Goal: Task Accomplishment & Management: Use online tool/utility

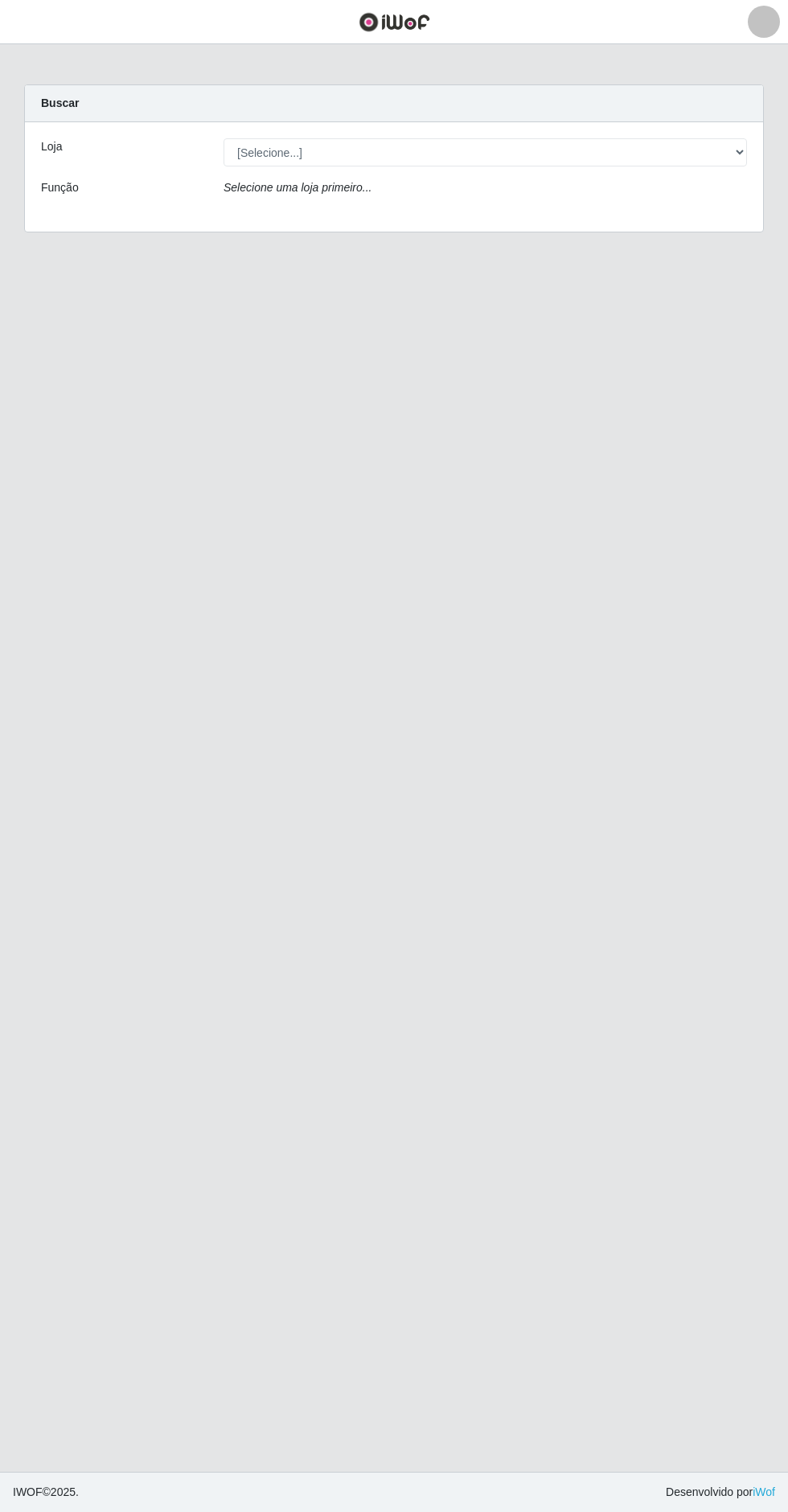
click at [446, 116] on div "Buscar" at bounding box center [394, 104] width 738 height 37
click at [524, 158] on select "[Selecione...] Extrabom - Loja 05 Jardim Camburi" at bounding box center [485, 152] width 523 height 28
click at [612, 144] on select "[Selecione...] Extrabom - Loja 05 Jardim Camburi" at bounding box center [485, 152] width 523 height 28
select select "494"
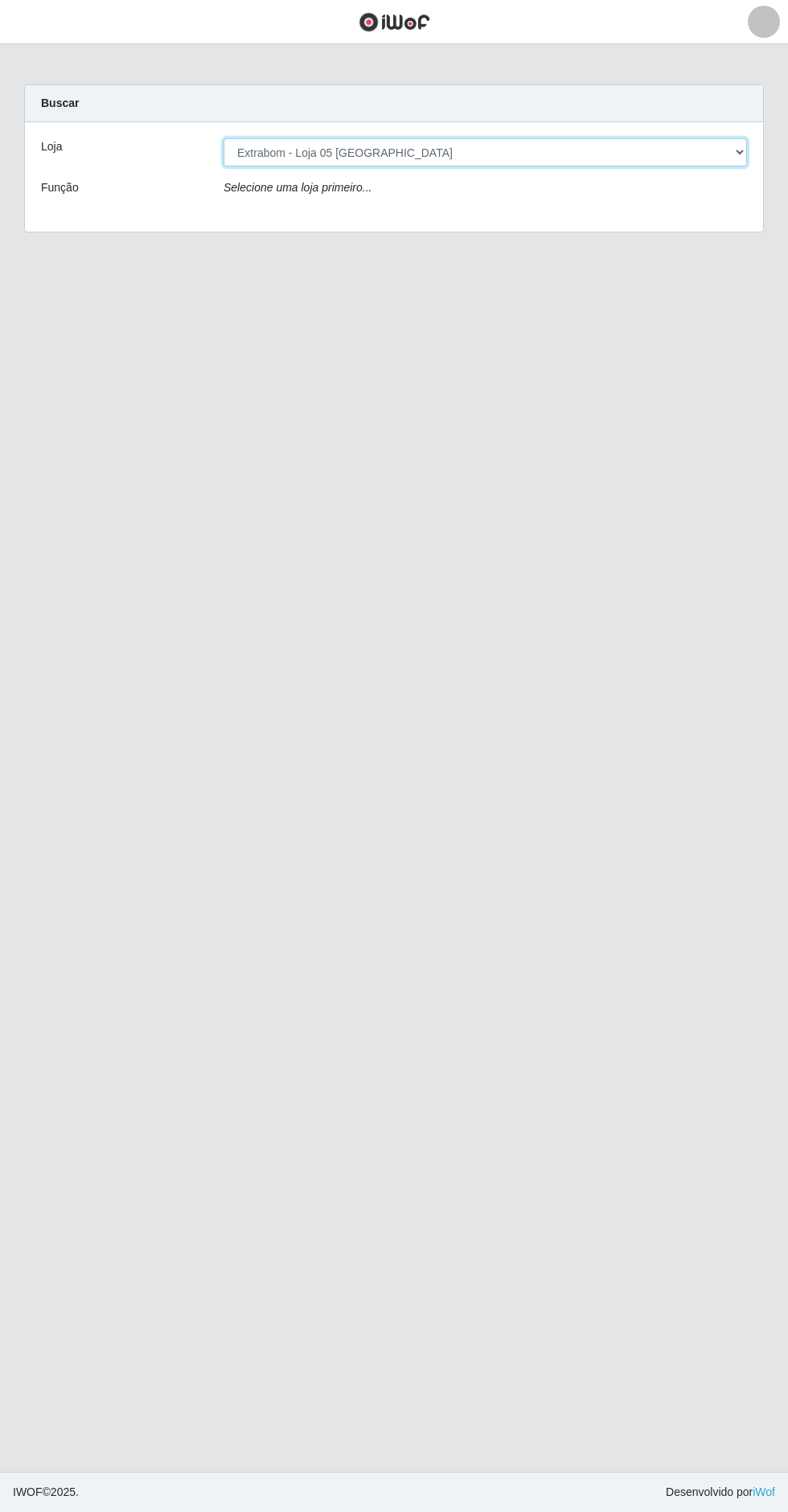
click at [224, 139] on select "[Selecione...] Extrabom - Loja 05 Jardim Camburi" at bounding box center [485, 152] width 523 height 28
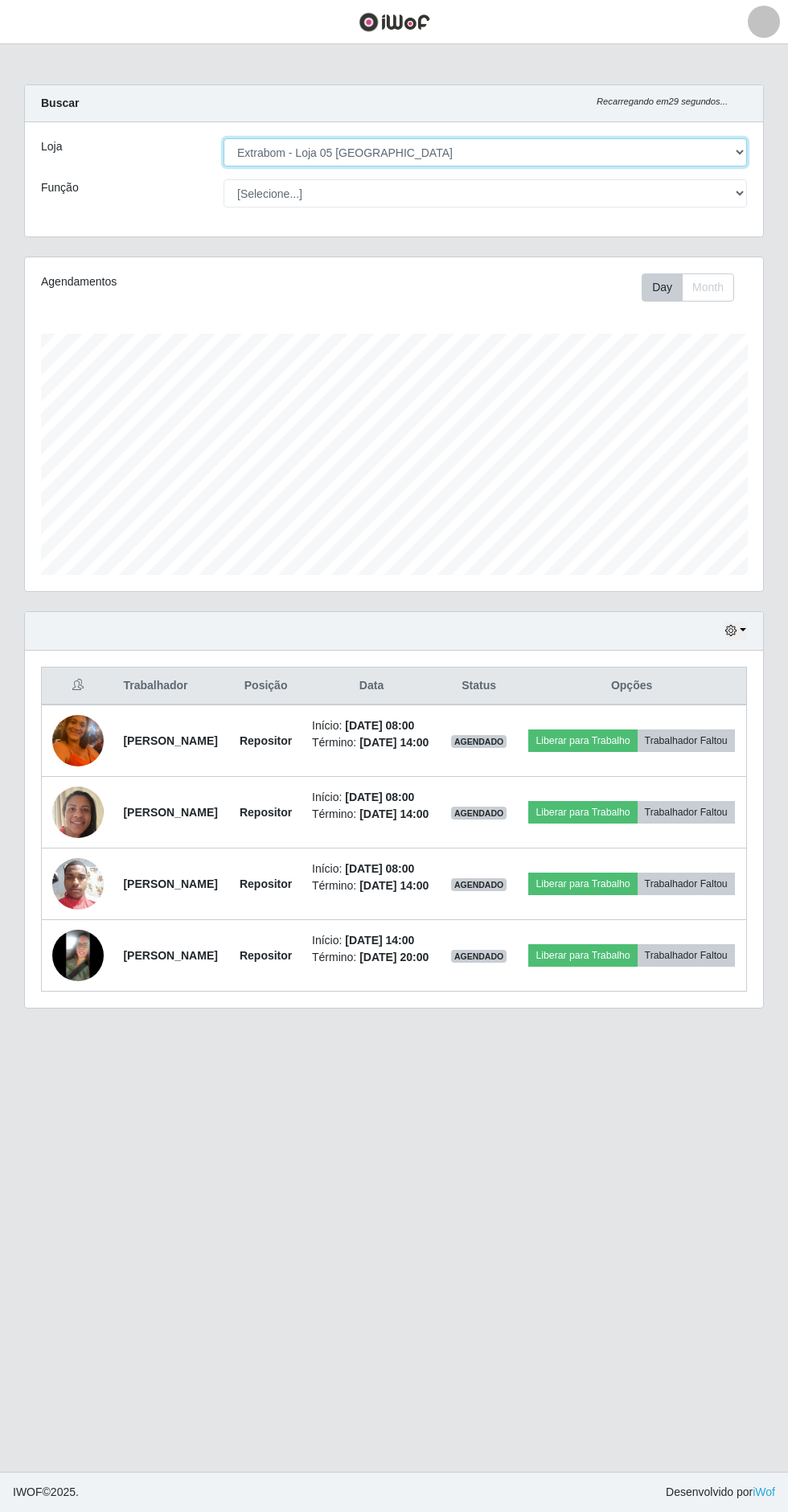
scroll to position [333, 738]
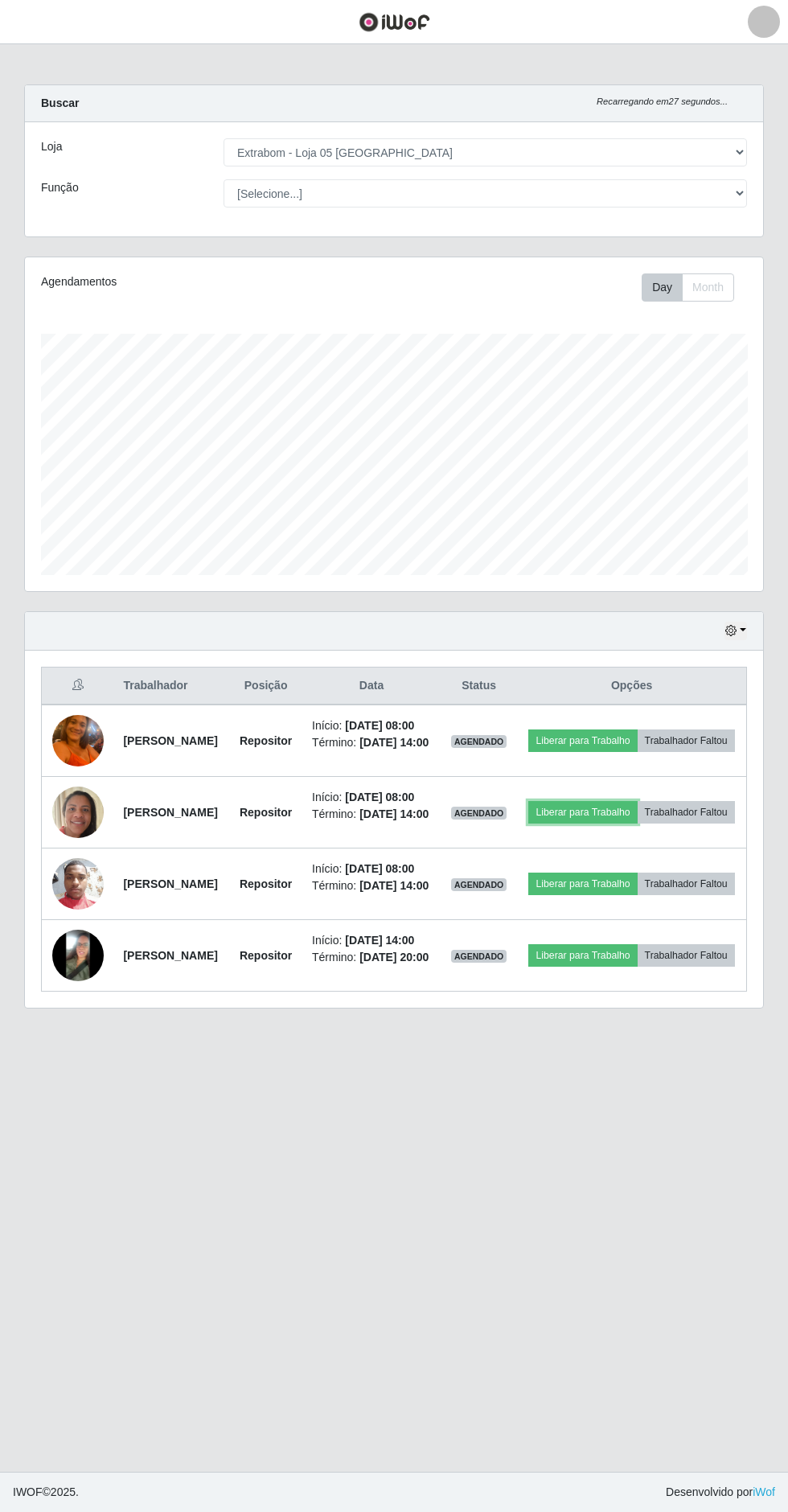
click at [636, 823] on button "Liberar para Trabalho" at bounding box center [582, 812] width 109 height 23
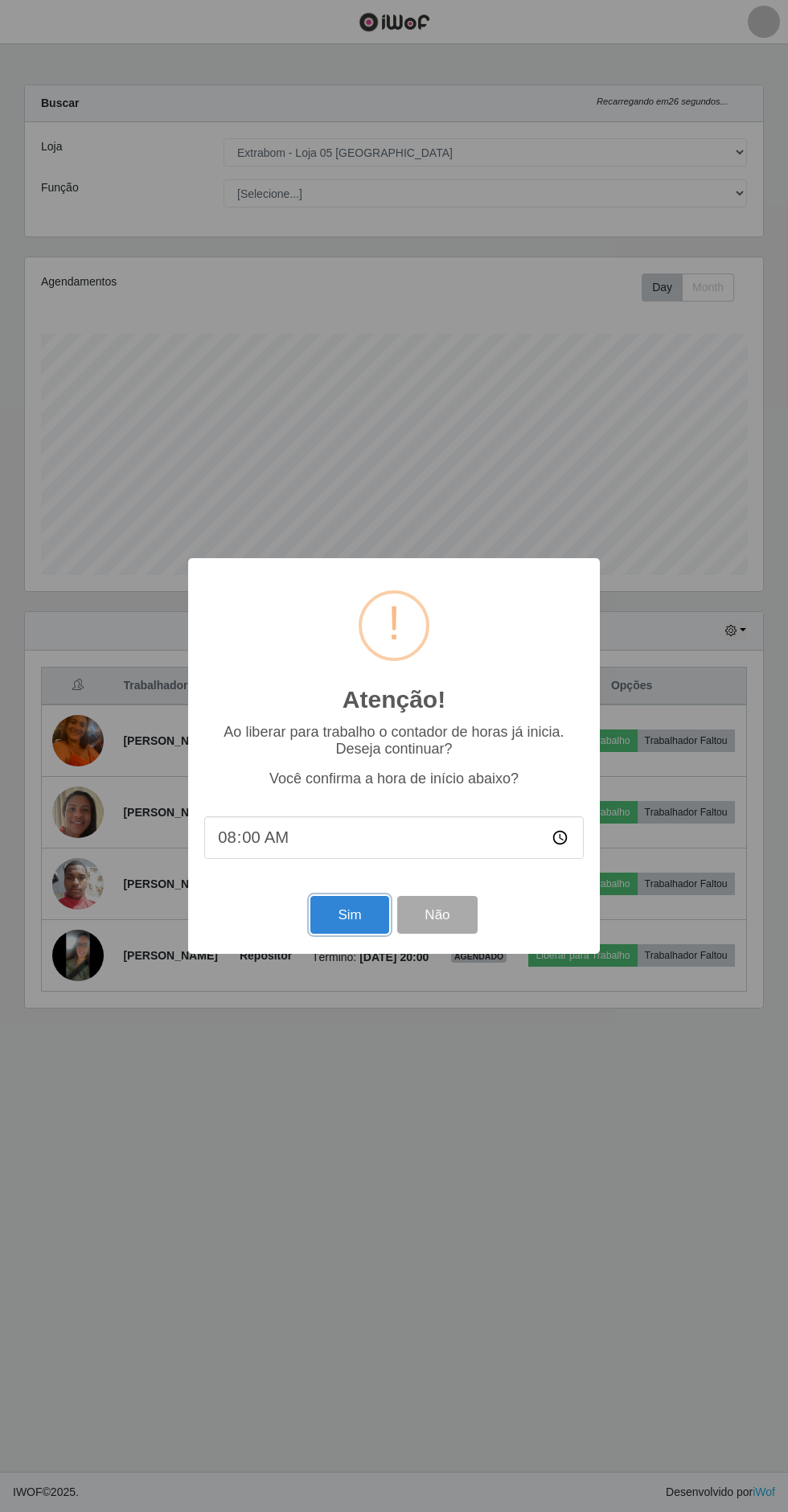
click at [349, 896] on button "Sim" at bounding box center [349, 914] width 78 height 38
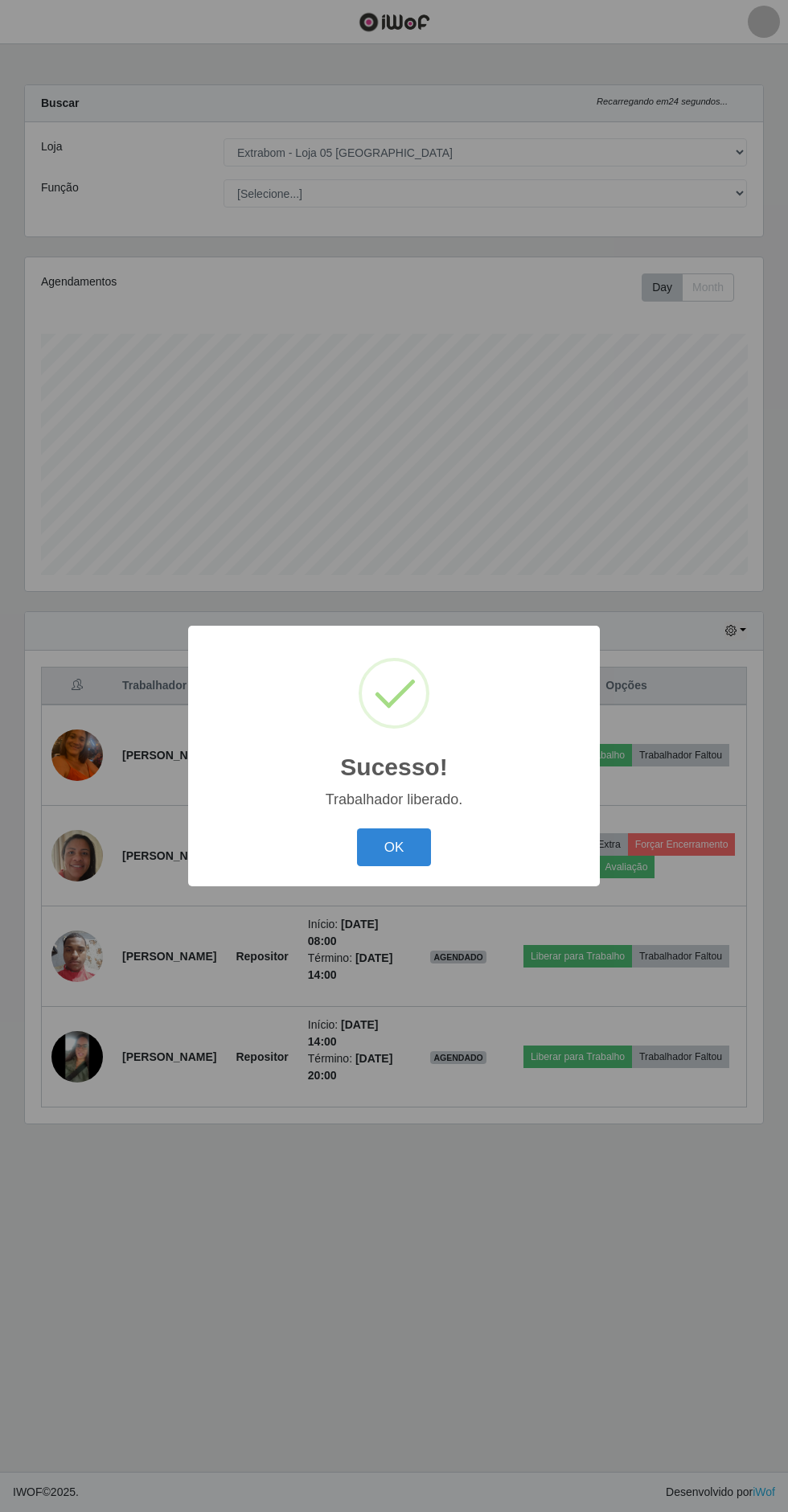
click at [357, 833] on button "OK" at bounding box center [394, 847] width 75 height 38
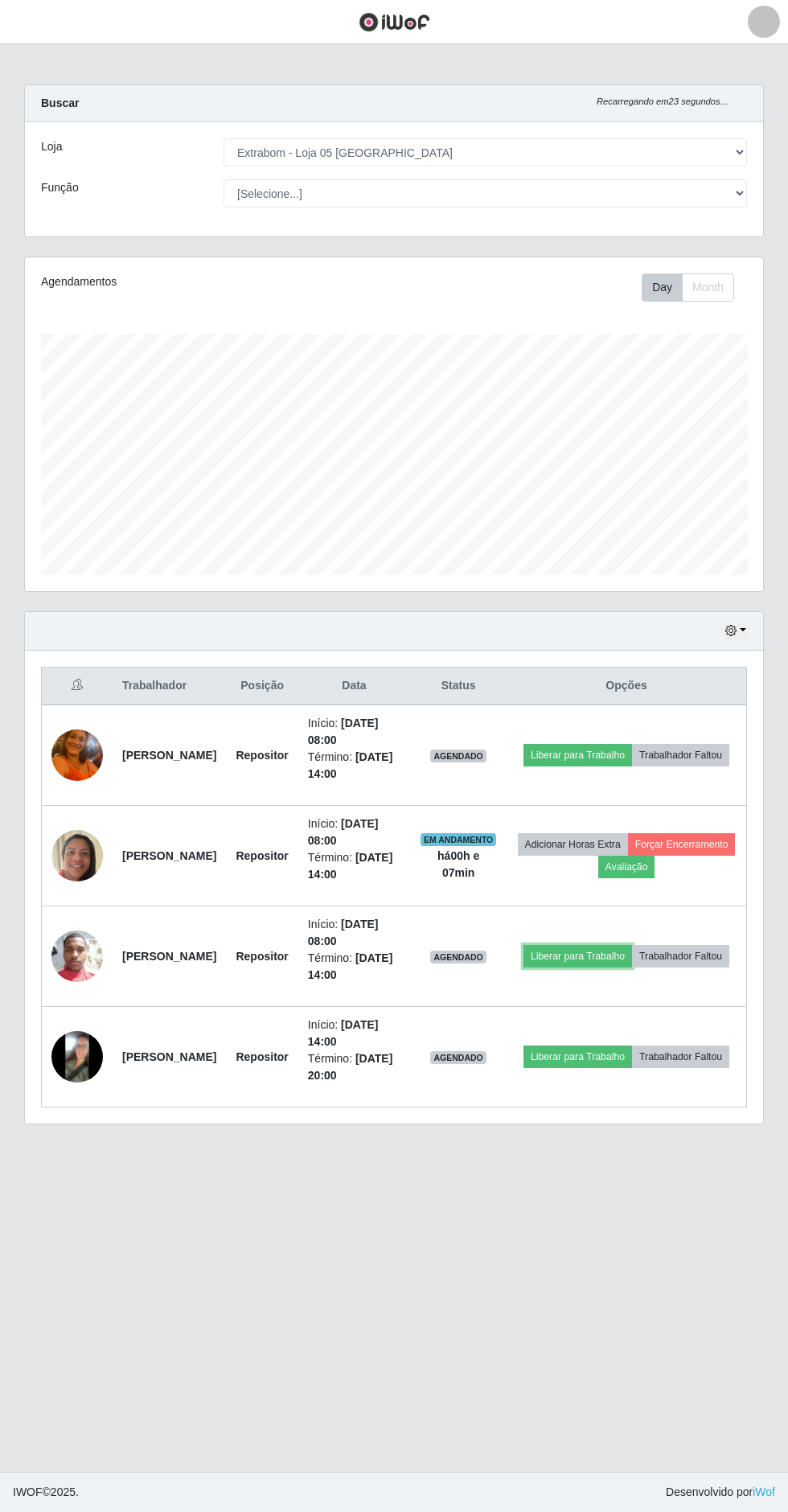
click at [632, 945] on button "Liberar para Trabalho" at bounding box center [577, 956] width 109 height 23
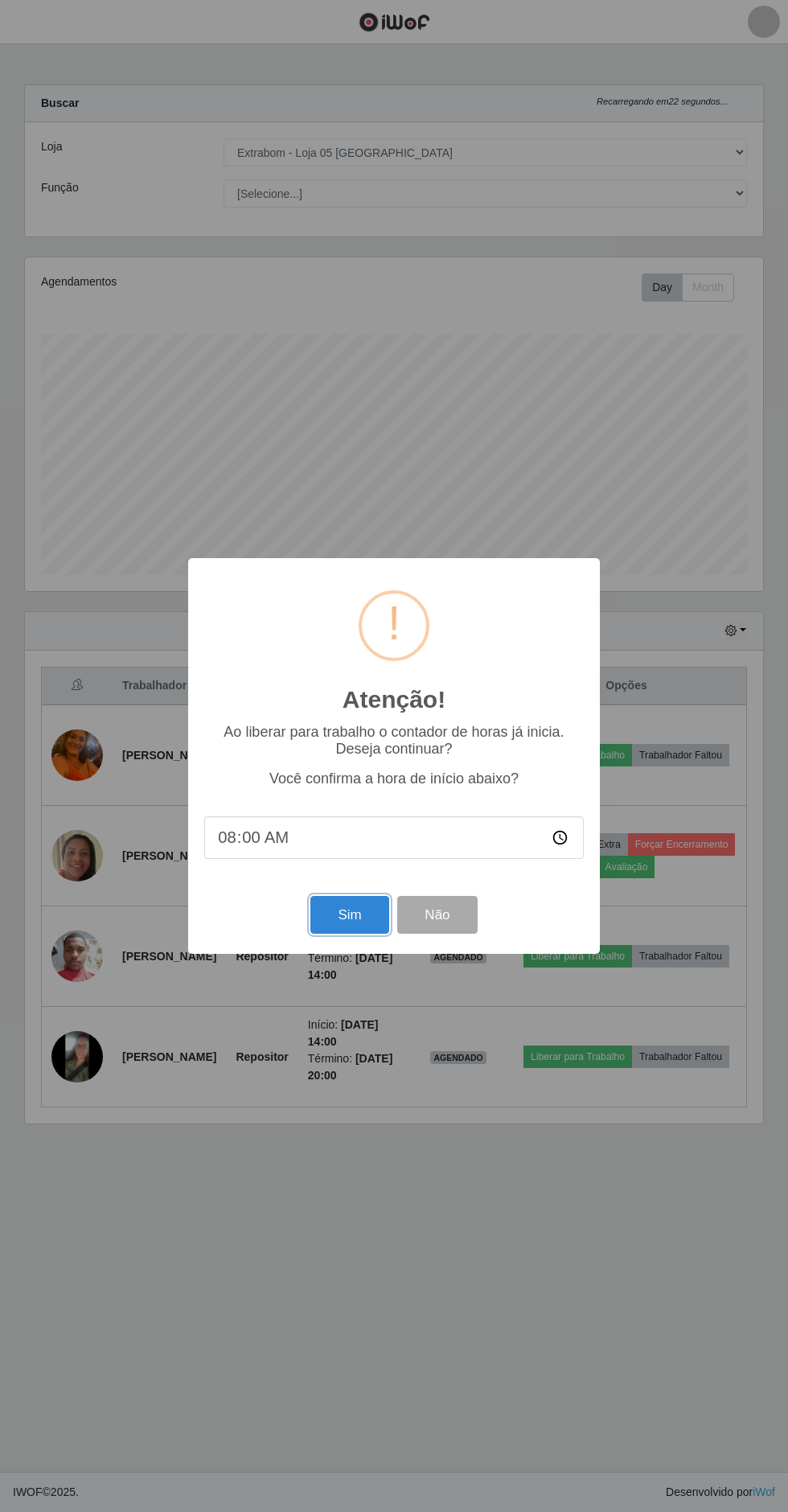
click at [343, 918] on button "Sim" at bounding box center [349, 914] width 78 height 38
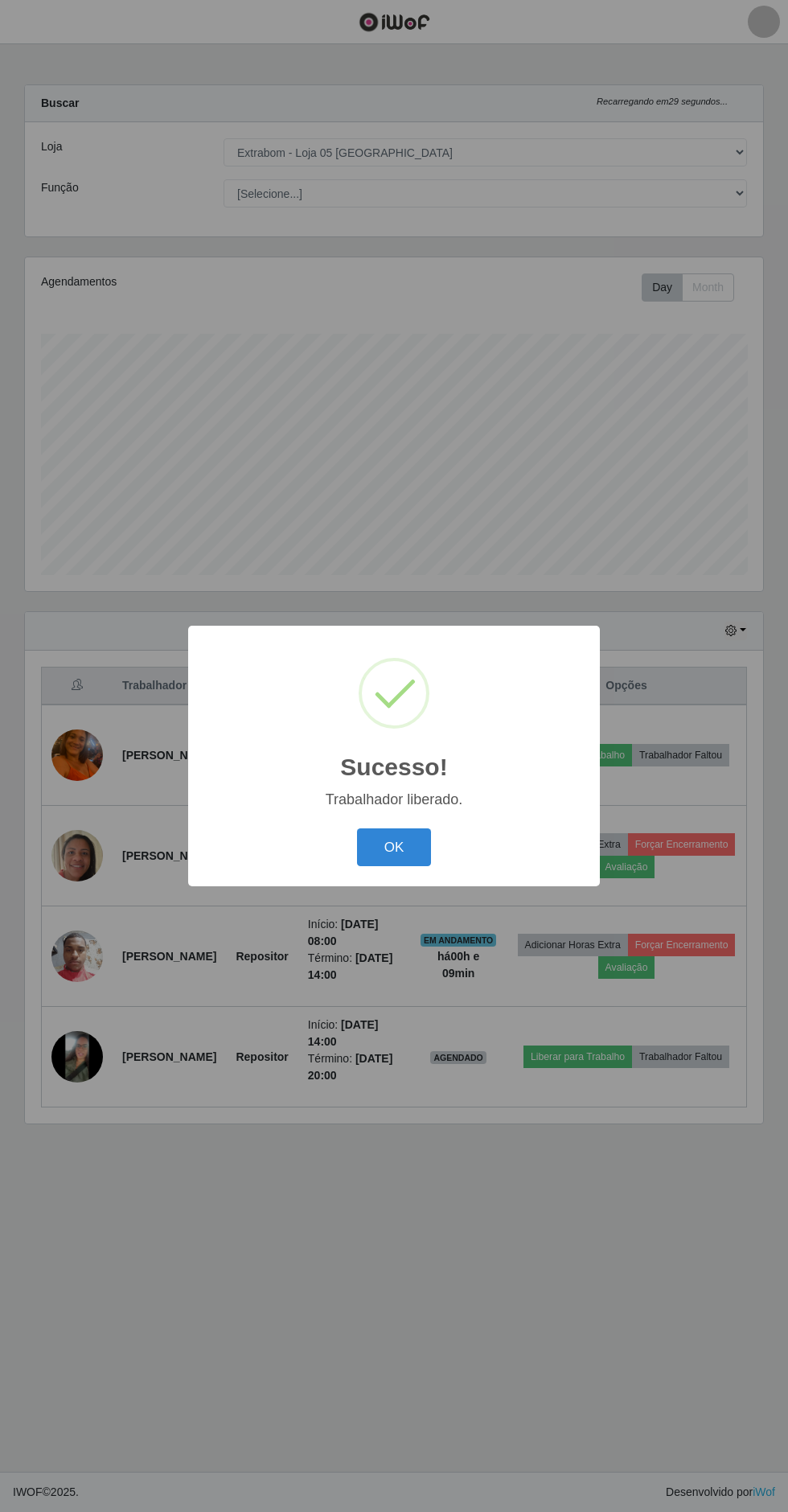
click at [366, 834] on button "OK" at bounding box center [394, 847] width 75 height 38
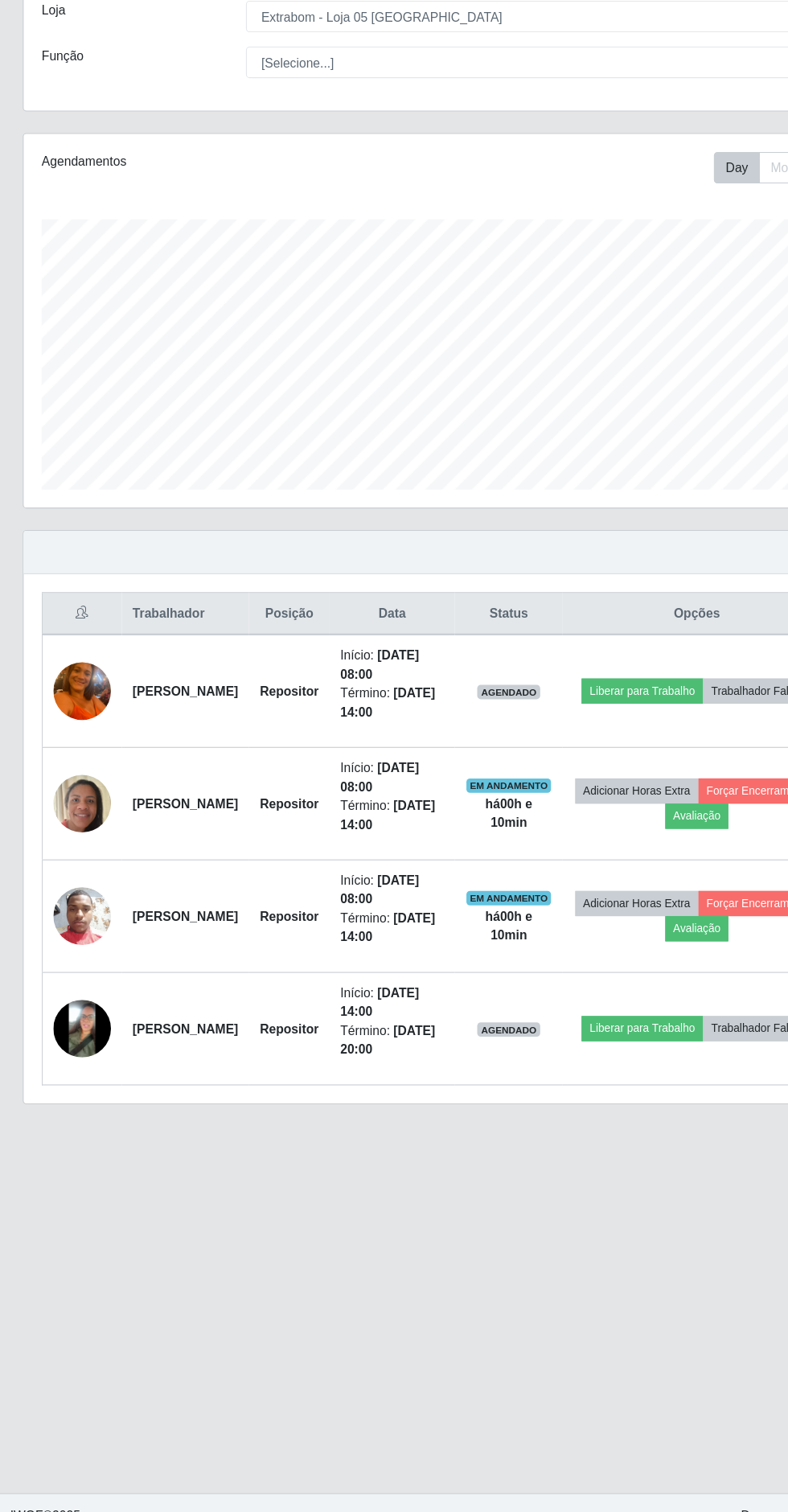
scroll to position [0, 0]
